Goal: Task Accomplishment & Management: Manage account settings

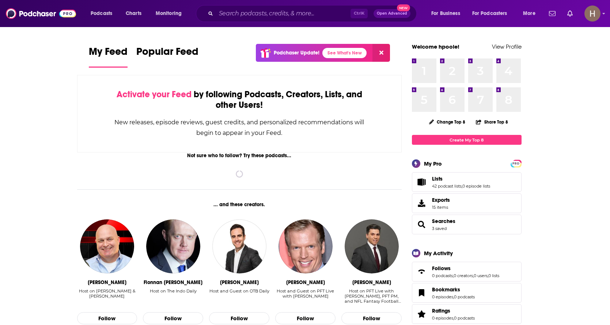
click at [435, 176] on span "Lists" at bounding box center [437, 178] width 11 height 7
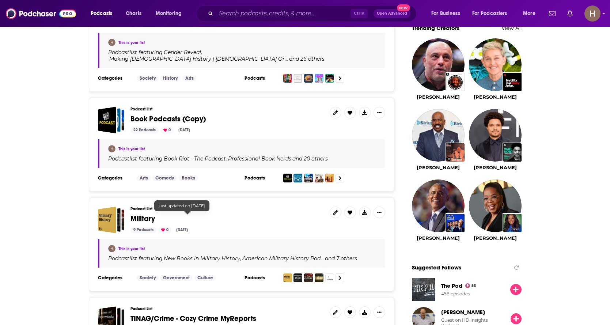
scroll to position [655, 0]
click at [377, 111] on icon "Show More Button" at bounding box center [379, 111] width 4 height 1
click at [289, 106] on h3 "Podcast List" at bounding box center [226, 108] width 193 height 5
click at [276, 115] on span "Book Podcasts (Copy)" at bounding box center [226, 119] width 193 height 8
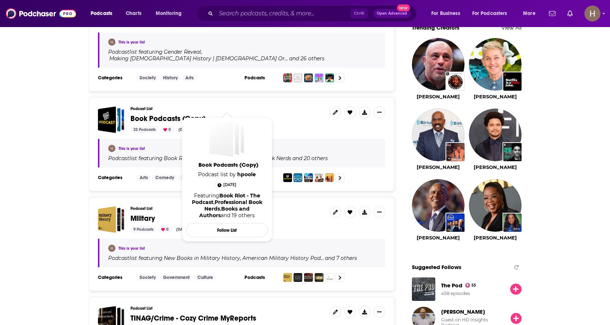
click at [144, 114] on span "Book Podcasts (Copy)" at bounding box center [167, 118] width 75 height 9
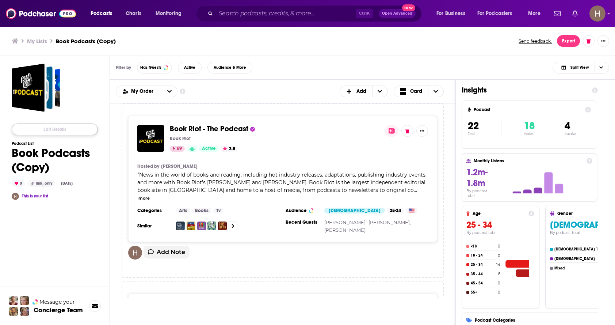
click at [54, 132] on button "Edit Details" at bounding box center [55, 129] width 86 height 12
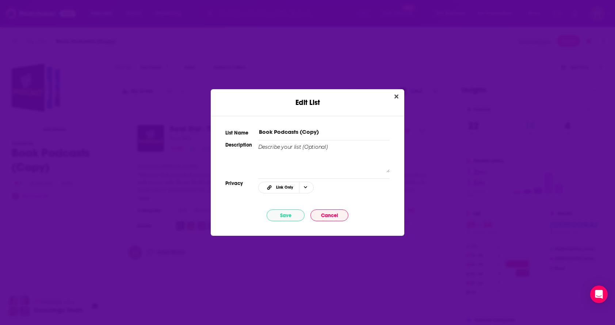
click at [325, 129] on input "Book Podcasts (Copy)" at bounding box center [324, 132] width 132 height 8
type input "Book Podcasts"
click at [285, 213] on button "Save" at bounding box center [286, 215] width 38 height 12
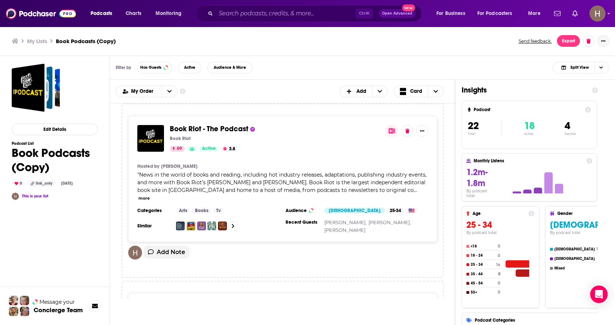
click at [602, 41] on icon "Show More Button" at bounding box center [603, 41] width 4 height 4
click at [45, 182] on div "link_only" at bounding box center [41, 183] width 27 height 7
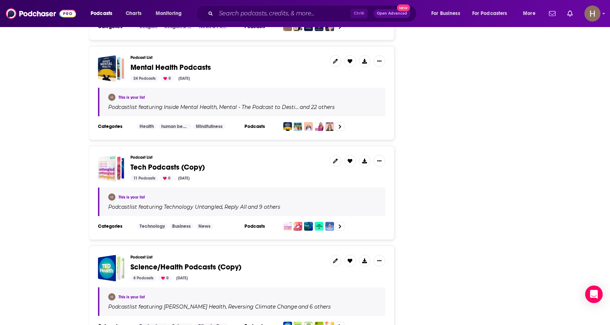
scroll to position [1765, 0]
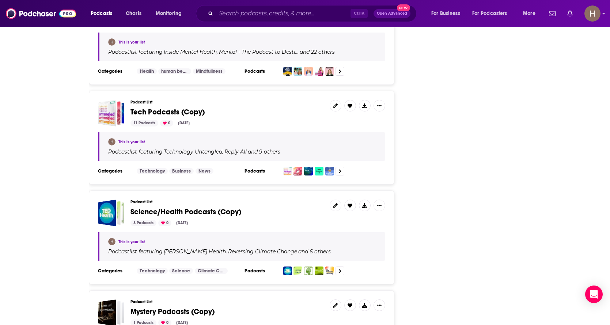
click at [186, 107] on span "Tech Podcasts (Copy)" at bounding box center [167, 111] width 74 height 9
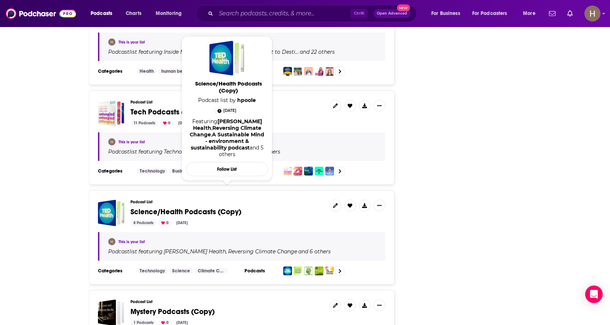
click at [189, 207] on span "Science/Health Podcasts (Copy)" at bounding box center [185, 211] width 111 height 9
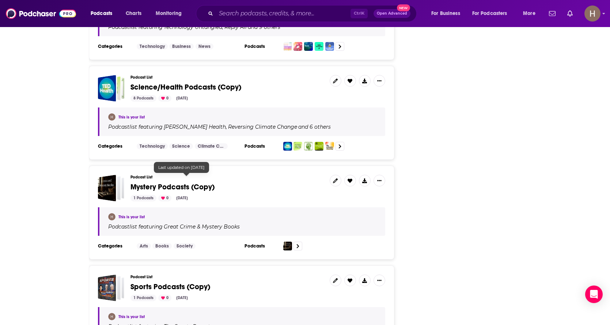
scroll to position [1890, 0]
click at [190, 182] on span "Mystery Podcasts (Copy)" at bounding box center [172, 186] width 84 height 9
click at [201, 282] on span "Sports Podcasts (Copy)" at bounding box center [170, 286] width 80 height 9
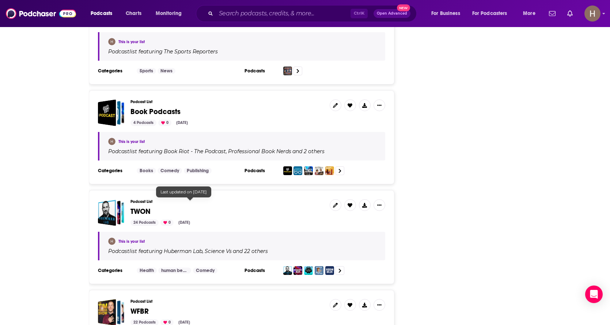
scroll to position [2183, 0]
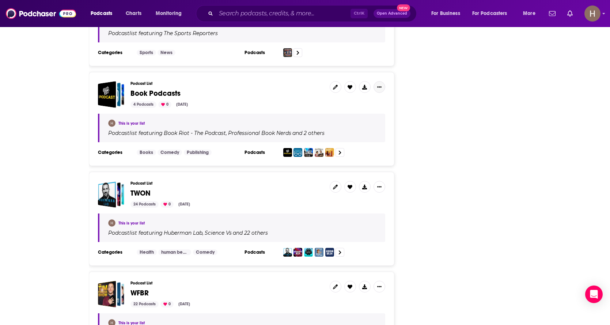
click at [381, 85] on icon "Show More Button" at bounding box center [379, 87] width 4 height 4
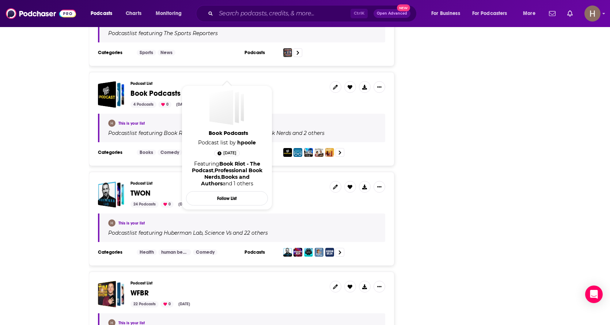
click at [172, 89] on span "Book Podcasts" at bounding box center [155, 93] width 50 height 9
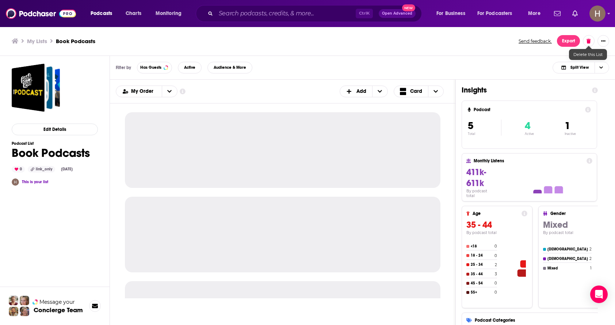
click at [586, 43] on button at bounding box center [589, 41] width 12 height 12
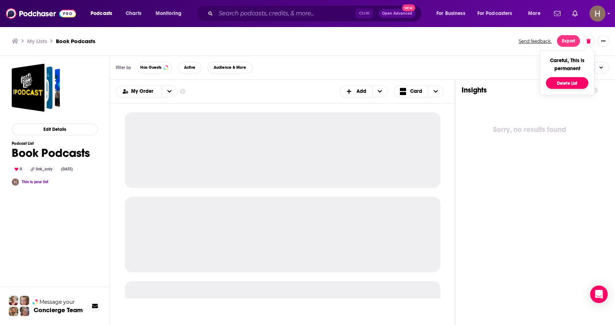
click at [563, 85] on button "Delete List" at bounding box center [567, 83] width 42 height 12
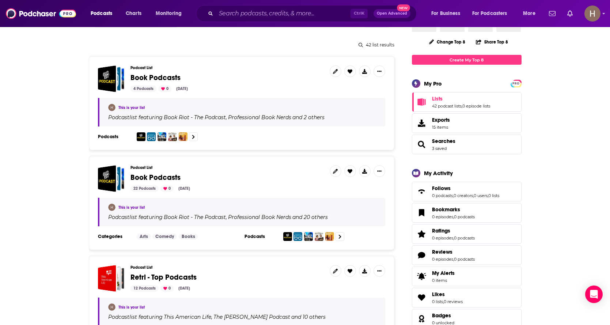
scroll to position [79, 0]
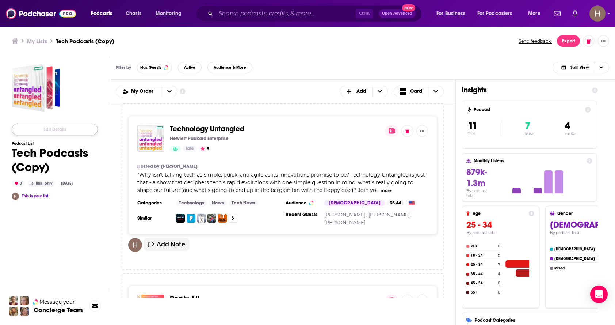
click at [64, 132] on button "Edit Details" at bounding box center [55, 129] width 86 height 12
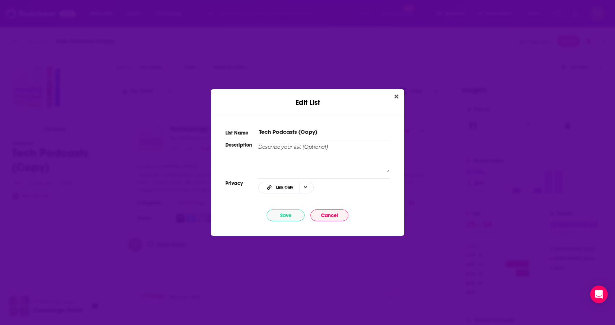
click at [332, 126] on div "List Name Tech Podcasts (Copy)" at bounding box center [307, 130] width 164 height 11
click at [327, 133] on input "Tech Podcasts (Copy)" at bounding box center [324, 132] width 132 height 8
type input "Tech Podcasts"
click at [291, 216] on button "Save" at bounding box center [286, 215] width 38 height 12
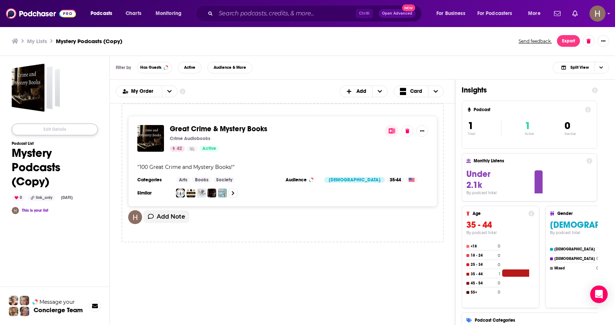
click at [62, 132] on button "Edit Details" at bounding box center [55, 129] width 86 height 12
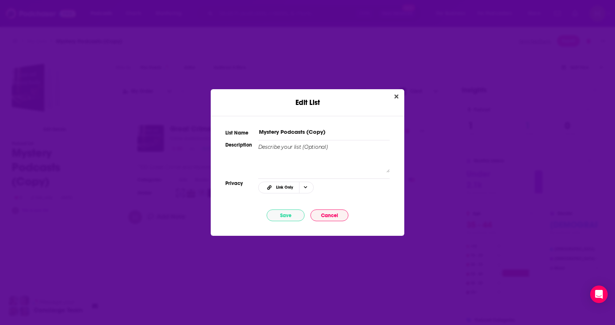
click at [346, 134] on input "Mystery Podcasts (Copy)" at bounding box center [324, 132] width 132 height 8
type input "Mystery Podcasts"
click at [292, 213] on button "Save" at bounding box center [286, 215] width 38 height 12
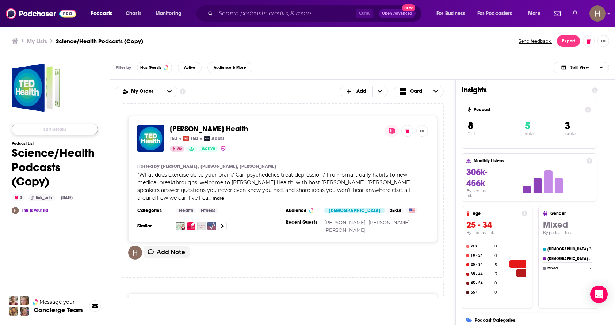
click at [65, 127] on button "Edit Details" at bounding box center [55, 129] width 86 height 12
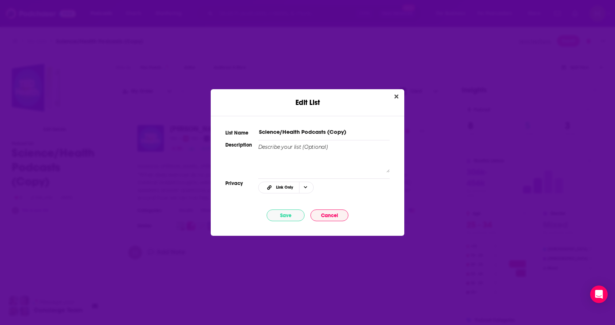
click at [353, 129] on input "Science/Health Podcasts (Copy)" at bounding box center [324, 132] width 132 height 8
type input "Science/Health Podcasts"
click at [289, 216] on button "Save" at bounding box center [286, 215] width 38 height 12
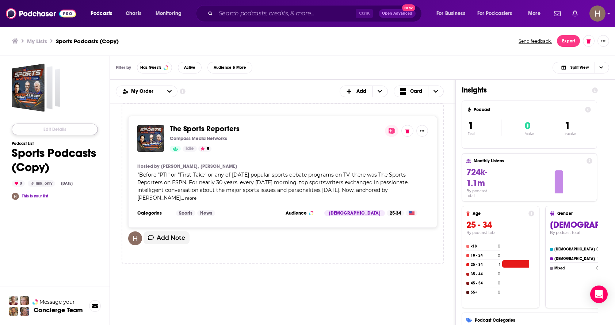
click at [54, 130] on button "Edit Details" at bounding box center [55, 129] width 86 height 12
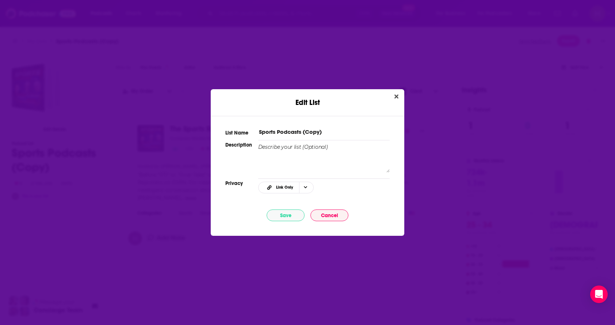
click at [331, 134] on input "Sports Podcasts (Copy)" at bounding box center [324, 132] width 132 height 8
type input "Sports Podcasts"
click at [281, 217] on button "Save" at bounding box center [286, 215] width 38 height 12
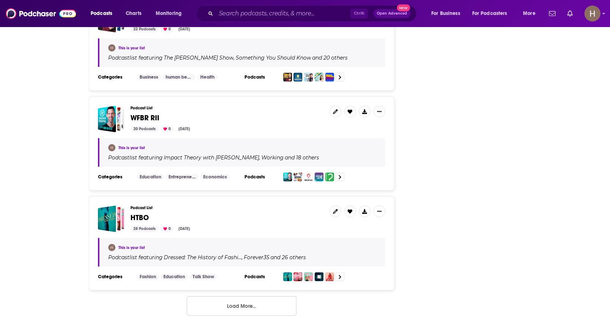
scroll to position [2358, 0]
click at [248, 296] on button "Load More..." at bounding box center [242, 306] width 110 height 20
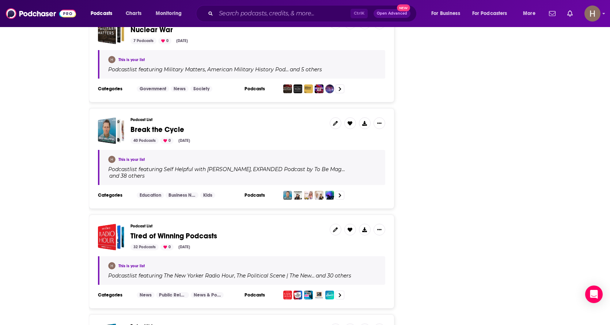
scroll to position [293, 0]
